Goal: Transaction & Acquisition: Purchase product/service

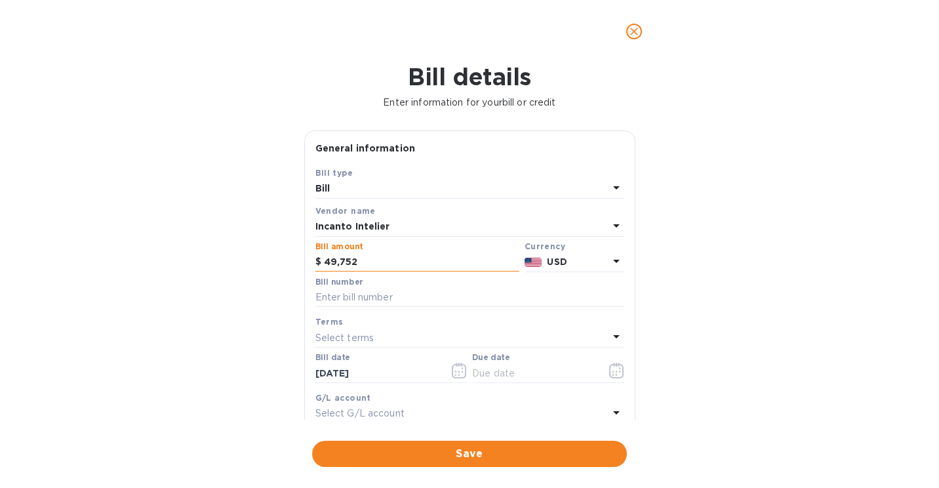
type input "49,752"
paste input "25.20499"
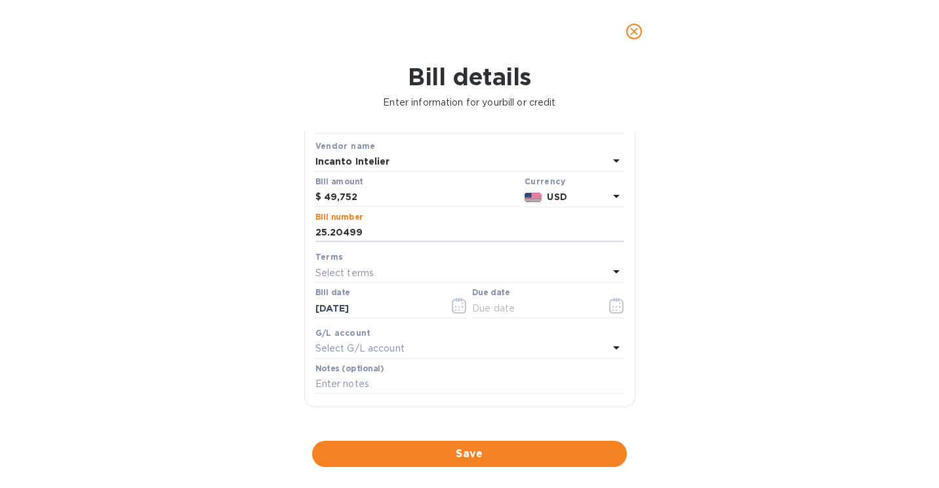
scroll to position [66, 0]
type input "25.20499"
click at [601, 312] on button "button" at bounding box center [616, 304] width 31 height 31
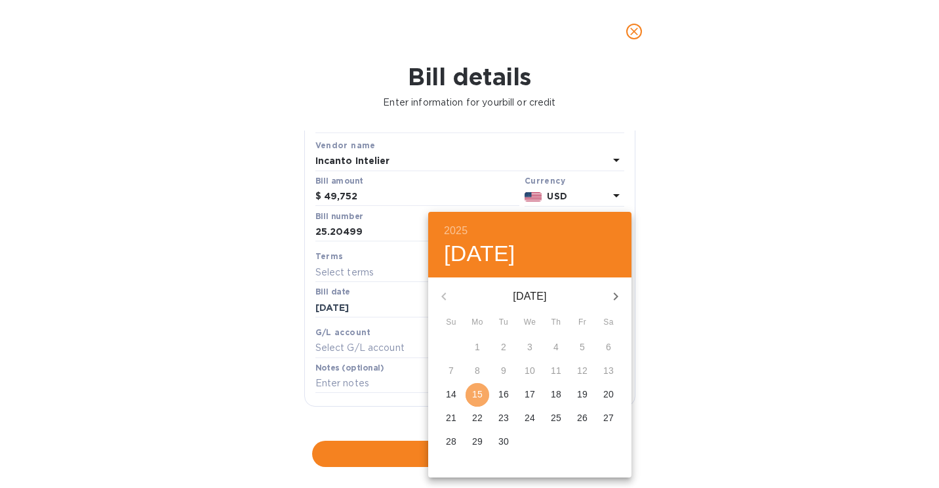
click at [475, 390] on p "15" at bounding box center [477, 394] width 10 height 13
type input "[DATE]"
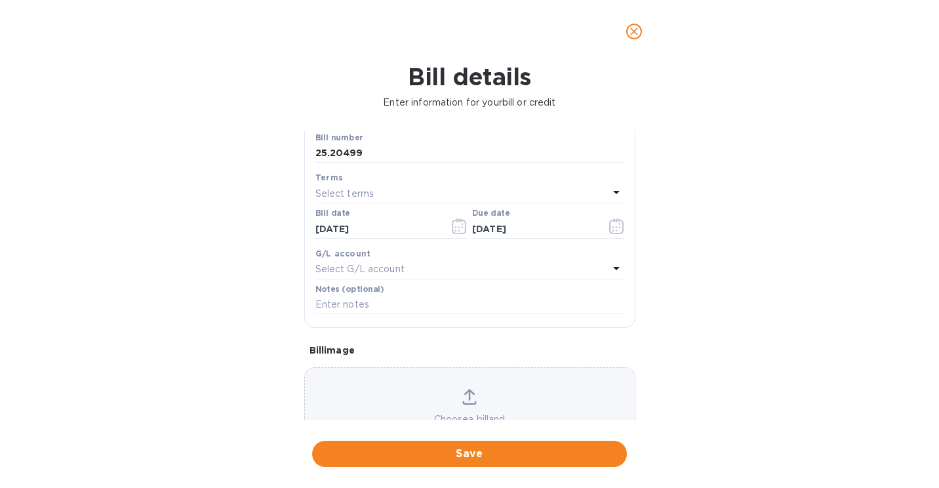
scroll to position [197, 0]
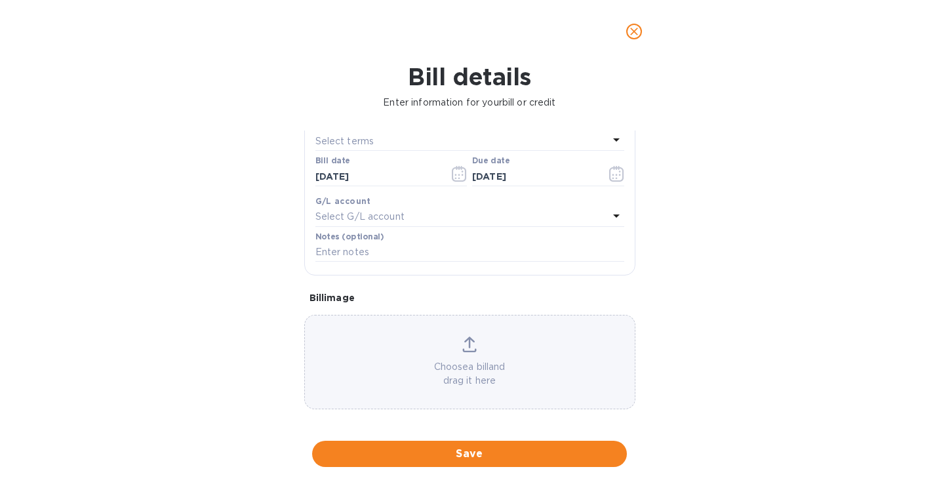
click at [444, 353] on div "Choose a bill and drag it here" at bounding box center [470, 361] width 330 height 51
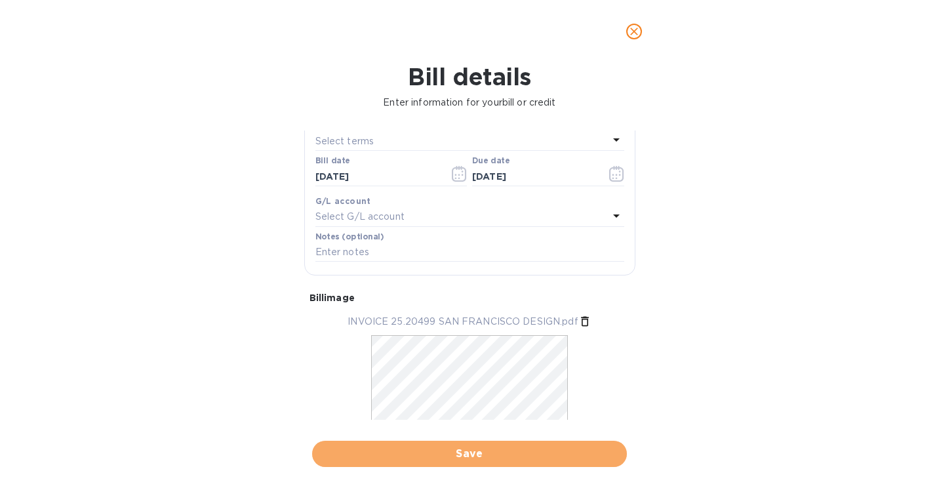
click at [426, 452] on span "Save" at bounding box center [470, 454] width 294 height 16
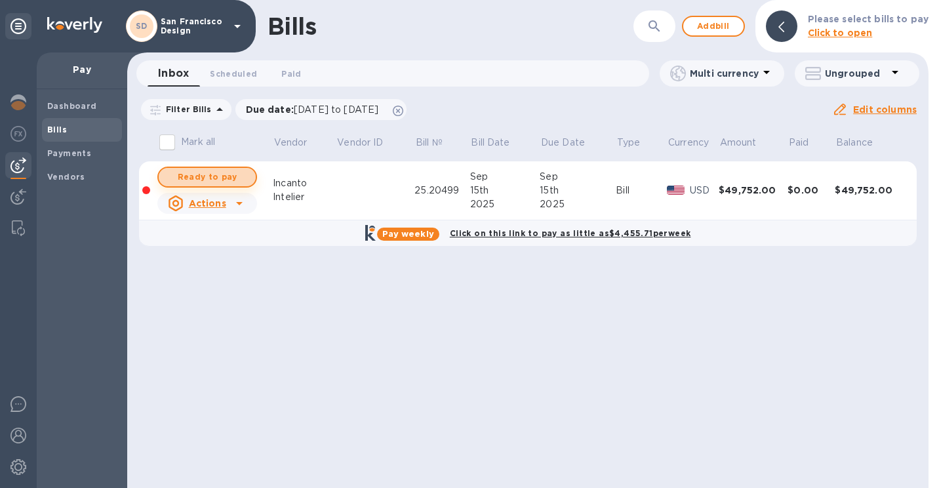
click at [202, 176] on span "Ready to pay" at bounding box center [207, 177] width 76 height 16
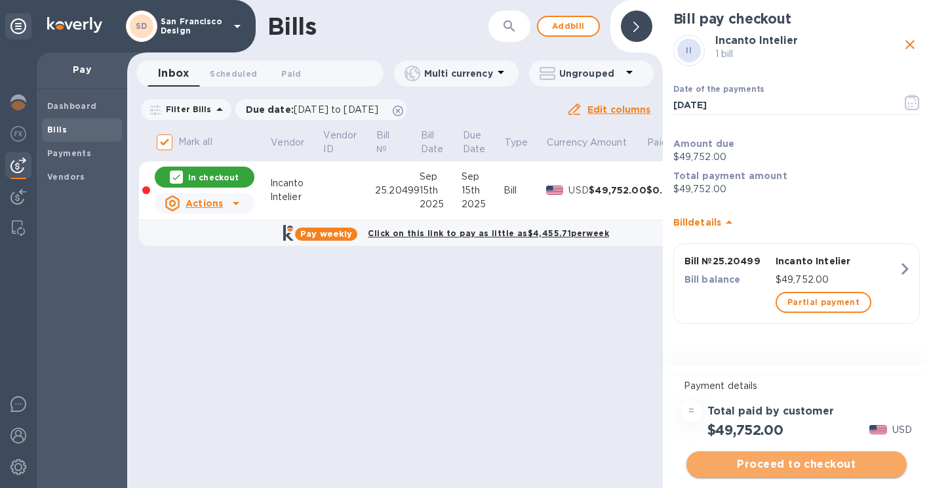
click at [782, 463] on span "Proceed to checkout" at bounding box center [796, 464] width 199 height 16
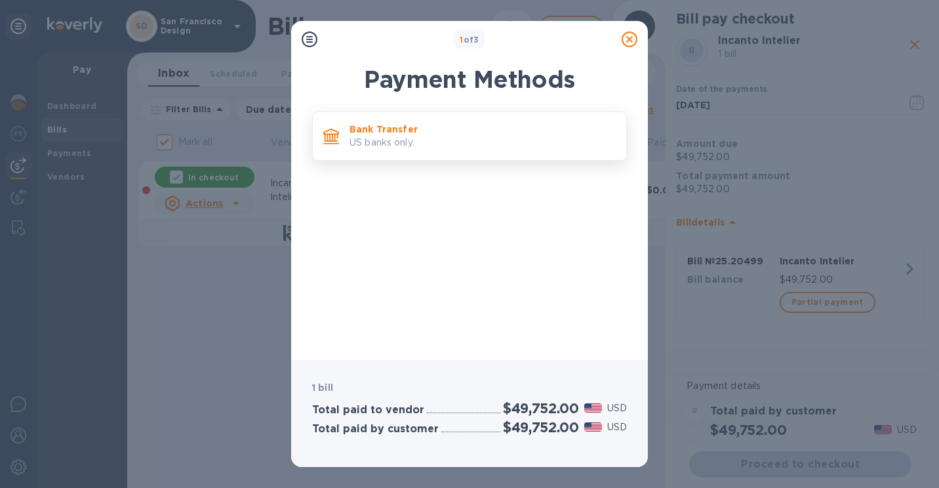
click at [413, 119] on div "Bank Transfer US banks only." at bounding box center [482, 135] width 277 height 37
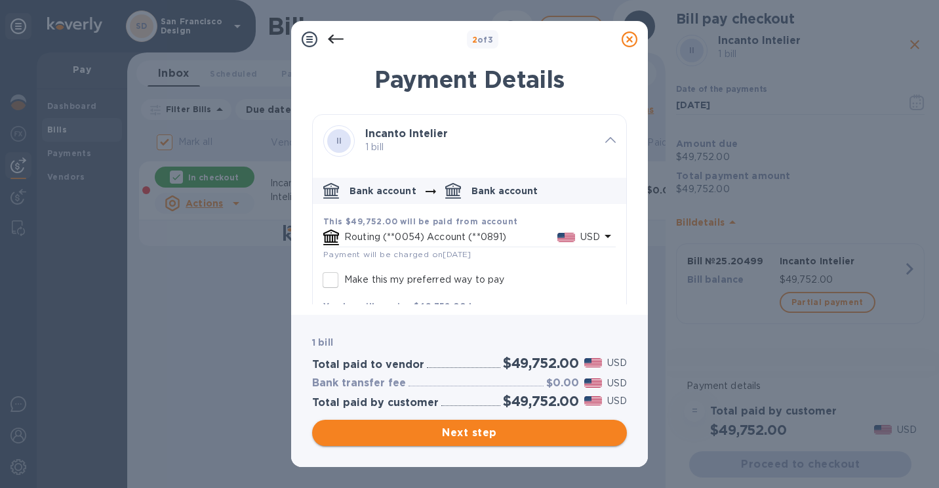
click at [433, 436] on span "Next step" at bounding box center [470, 433] width 294 height 16
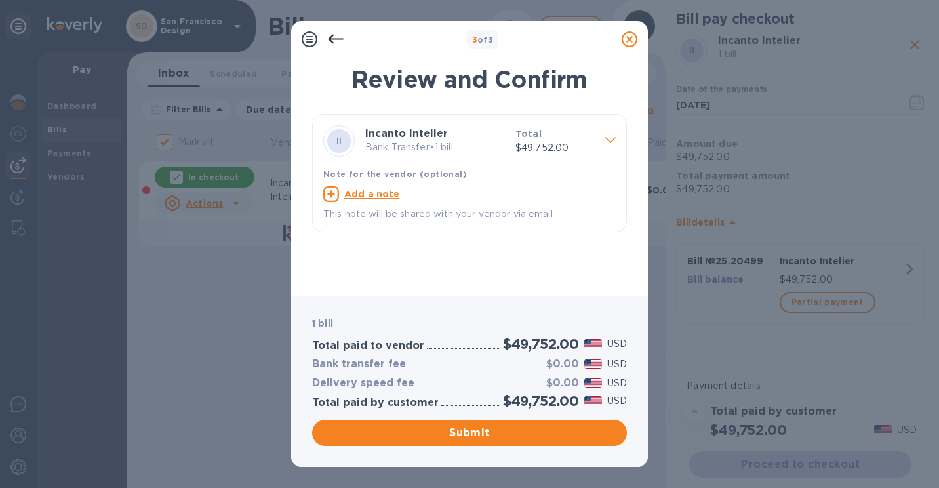
click at [434, 435] on span "Submit" at bounding box center [470, 433] width 294 height 16
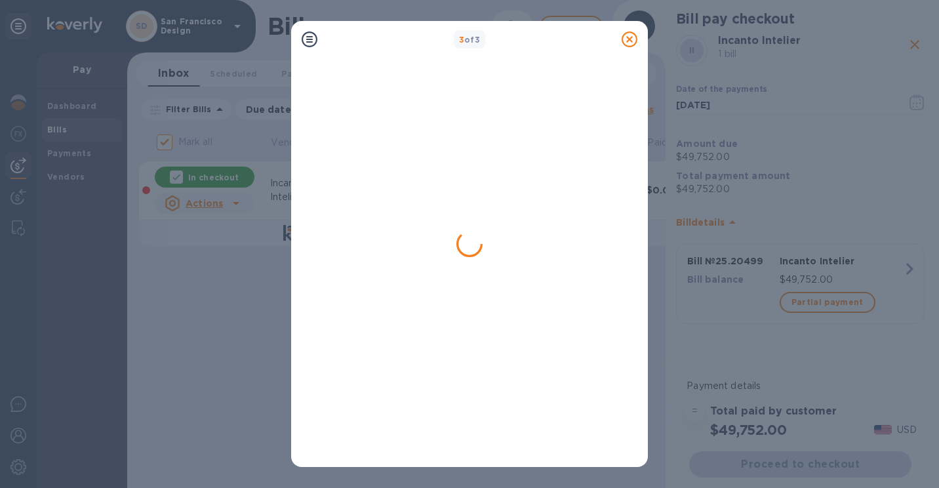
checkbox input "false"
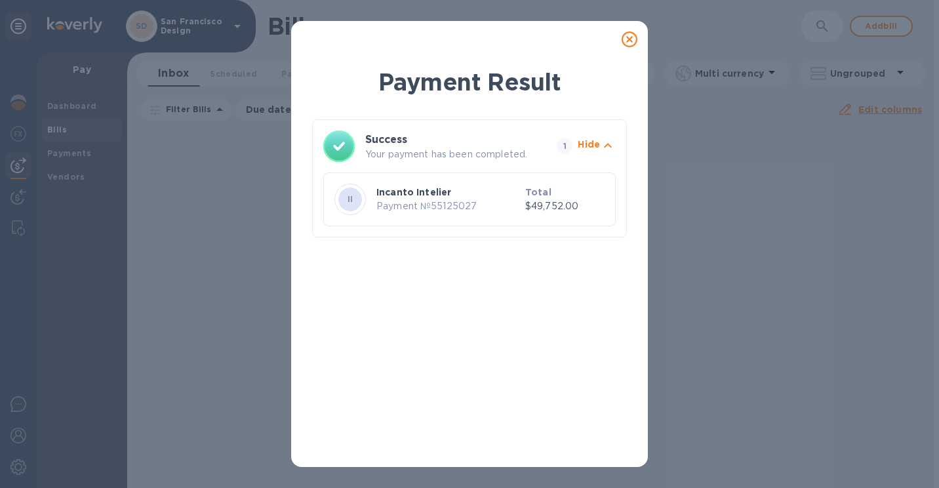
click at [631, 33] on icon at bounding box center [630, 39] width 16 height 16
